Goal: Check status: Check status

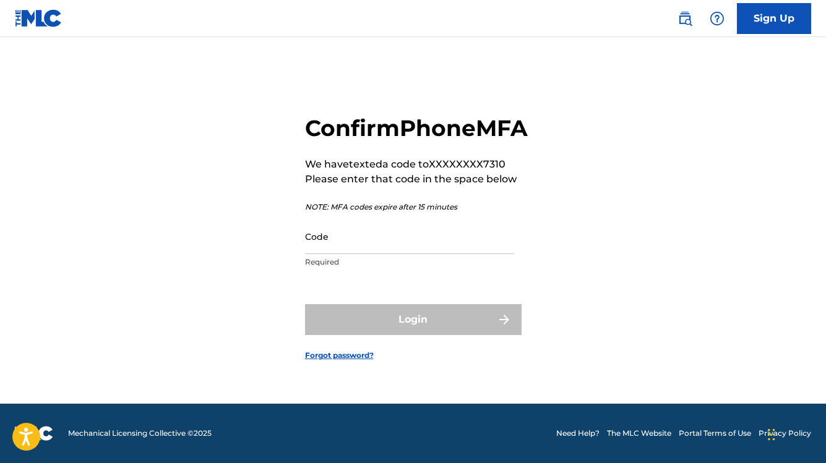
click at [373, 251] on input "Code" at bounding box center [409, 236] width 209 height 35
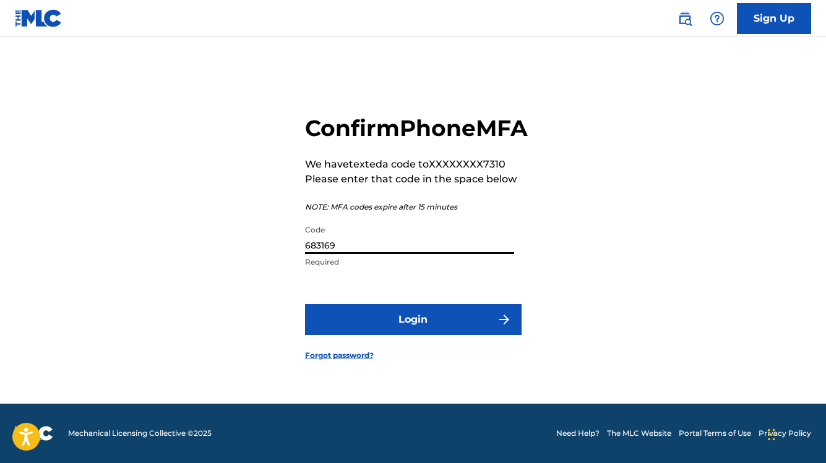
type input "683169"
click at [413, 333] on button "Login" at bounding box center [413, 319] width 216 height 31
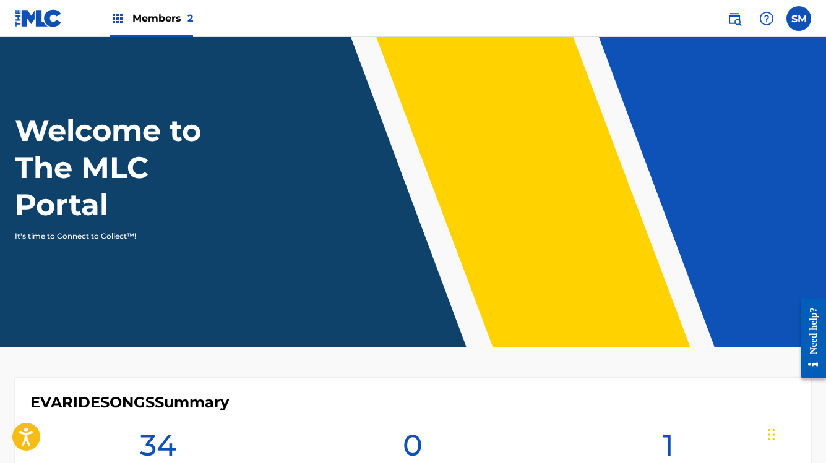
scroll to position [16, 0]
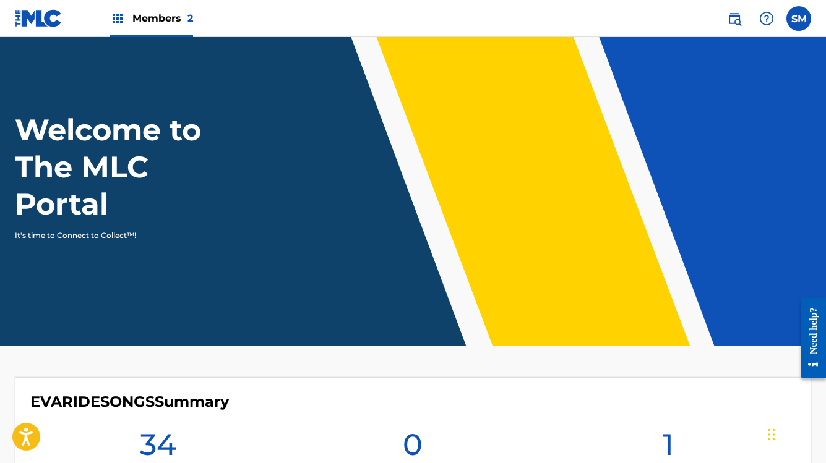
drag, startPoint x: 143, startPoint y: 14, endPoint x: 158, endPoint y: 36, distance: 26.8
click at [145, 18] on span "Members 2" at bounding box center [162, 18] width 61 height 14
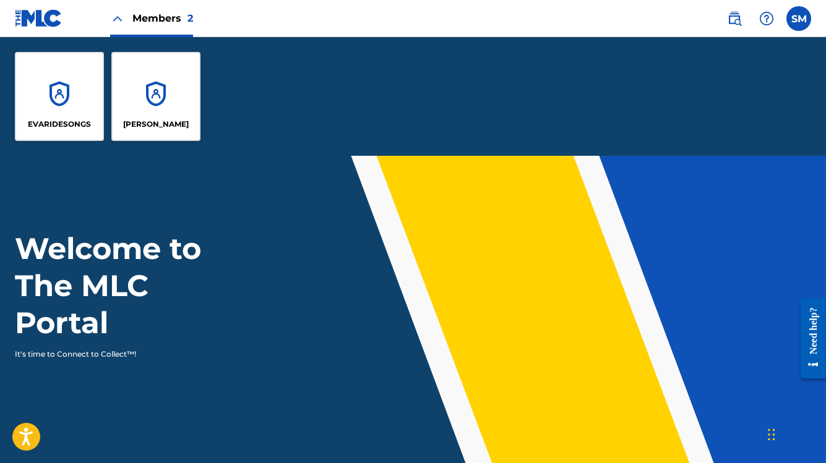
scroll to position [16, 1]
click at [178, 106] on div "[PERSON_NAME]" at bounding box center [155, 96] width 89 height 89
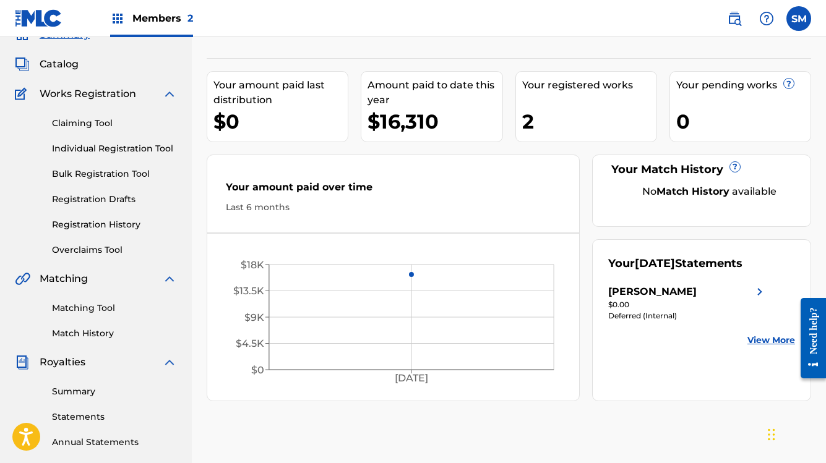
scroll to position [66, 0]
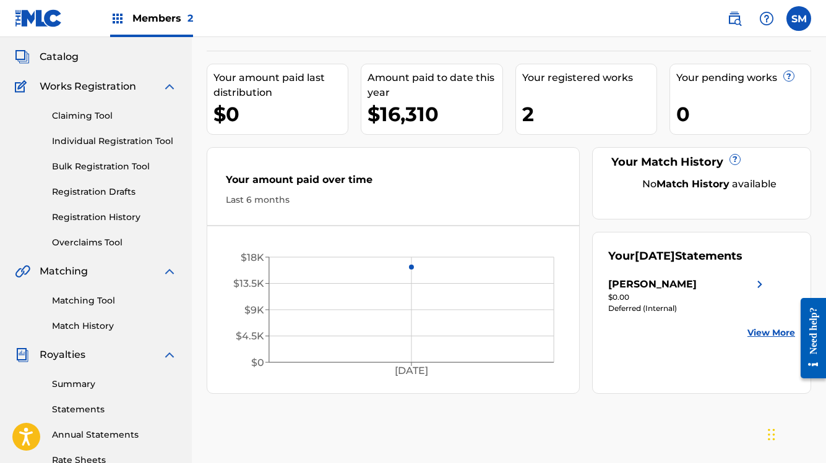
click at [766, 330] on link "View More" at bounding box center [771, 333] width 48 height 13
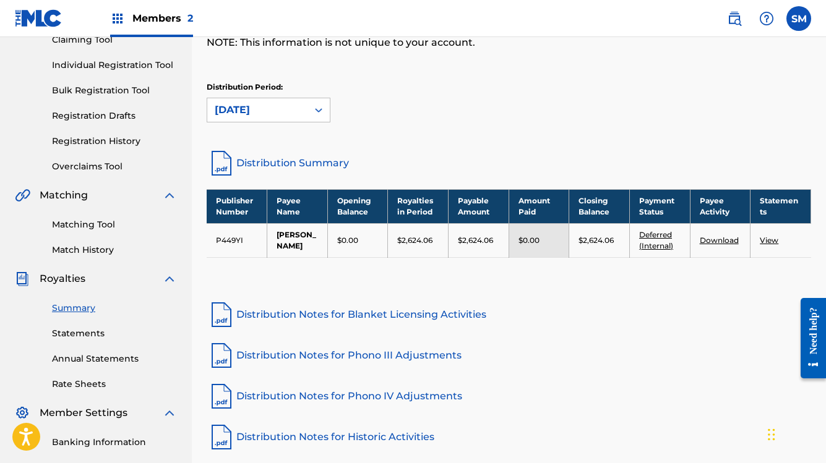
scroll to position [142, 0]
click at [653, 246] on link "Deferred (Internal)" at bounding box center [656, 240] width 34 height 20
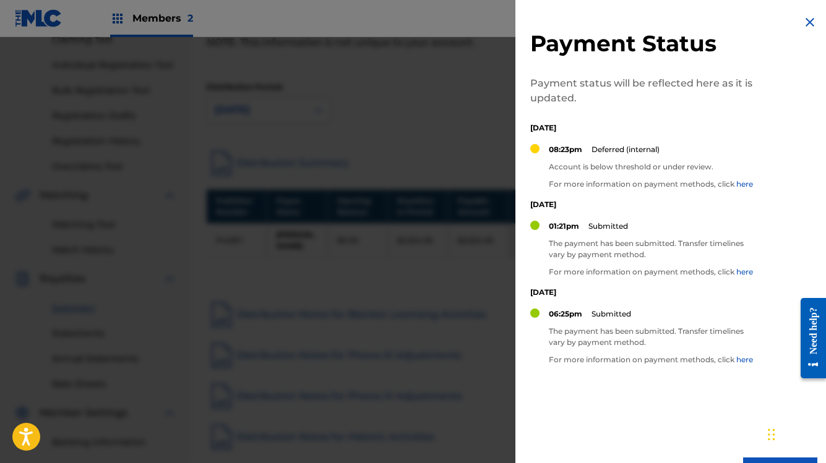
click at [746, 187] on link "here" at bounding box center [744, 183] width 17 height 9
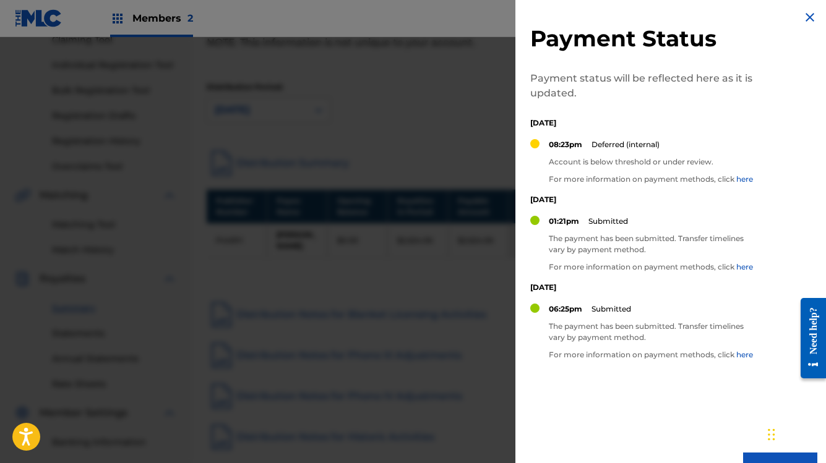
scroll to position [3, 0]
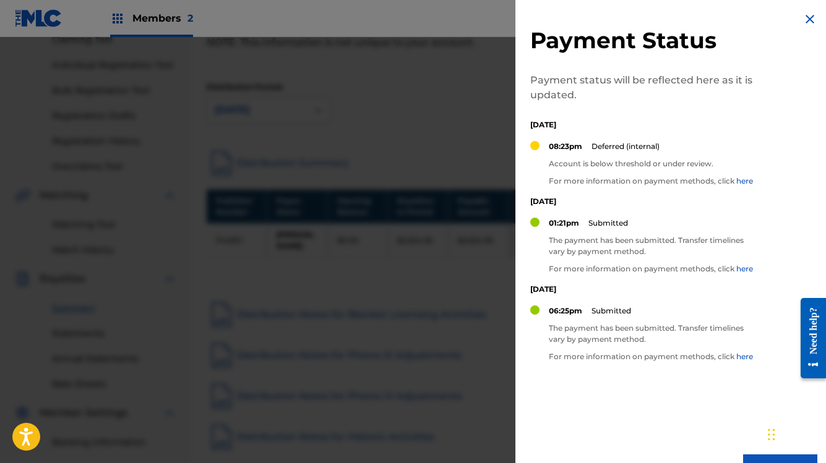
click at [808, 20] on img at bounding box center [809, 19] width 15 height 15
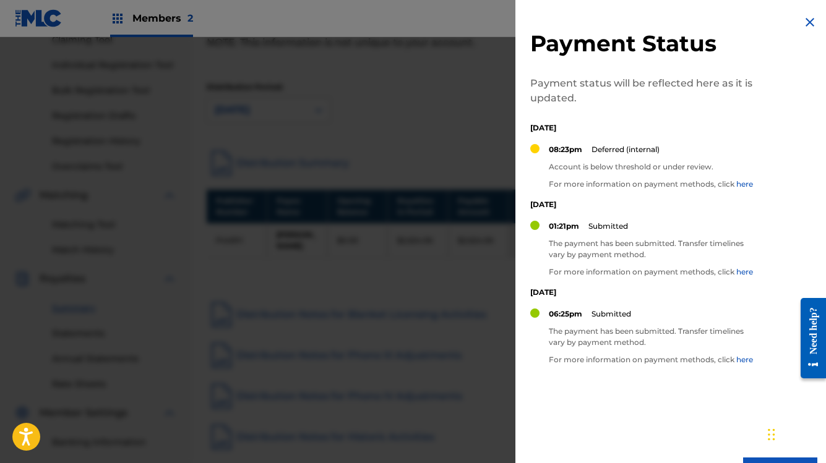
scroll to position [152, 0]
